Goal: Task Accomplishment & Management: Manage account settings

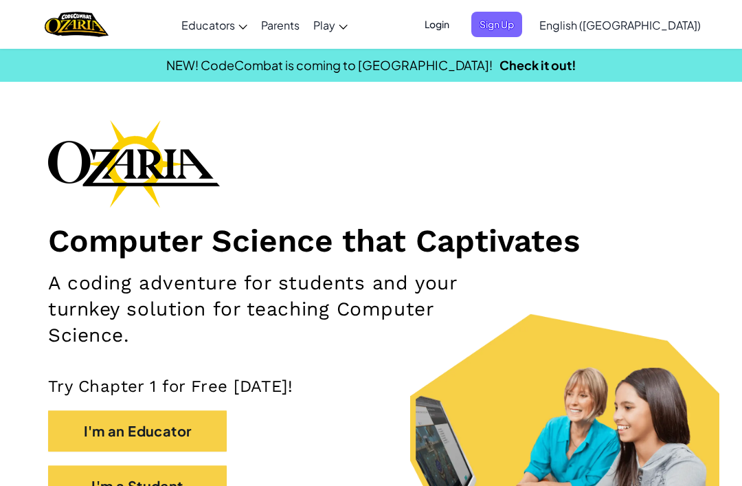
click at [510, 8] on div "Login Sign Up English ([GEOGRAPHIC_DATA]) English ([GEOGRAPHIC_DATA]) English (…" at bounding box center [558, 24] width 298 height 37
click at [457, 26] on span "Login" at bounding box center [436, 24] width 41 height 25
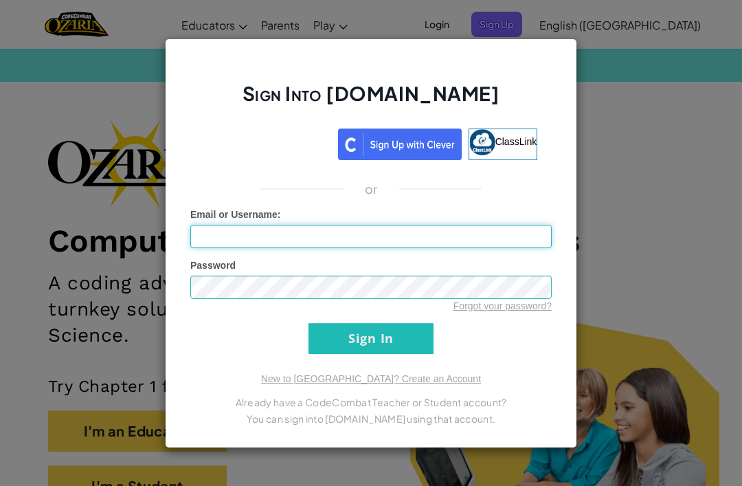
click at [509, 232] on input "Email or Username :" at bounding box center [370, 236] width 361 height 23
click at [508, 234] on input "Email or Username :" at bounding box center [370, 236] width 361 height 23
click at [445, 242] on input "Email or Username :" at bounding box center [370, 236] width 361 height 23
type input "S"
type input "SillyGoofyGoober"
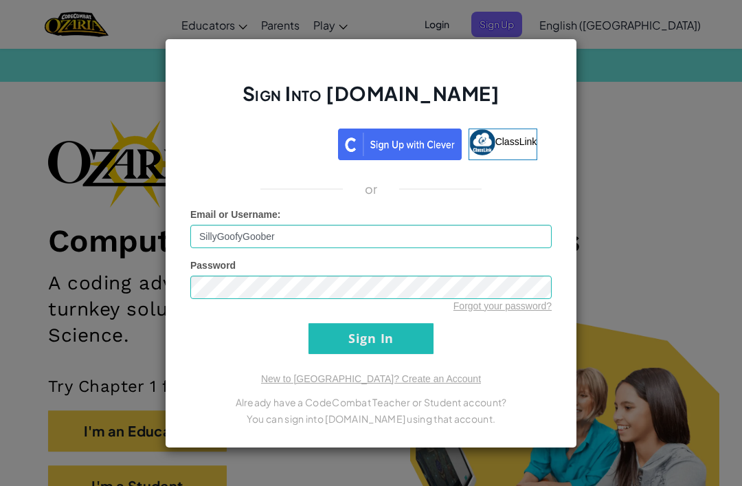
click at [422, 269] on div "Password Forgot your password?" at bounding box center [370, 285] width 361 height 54
click at [401, 339] on input "Sign In" at bounding box center [370, 338] width 125 height 31
